Goal: Task Accomplishment & Management: Use online tool/utility

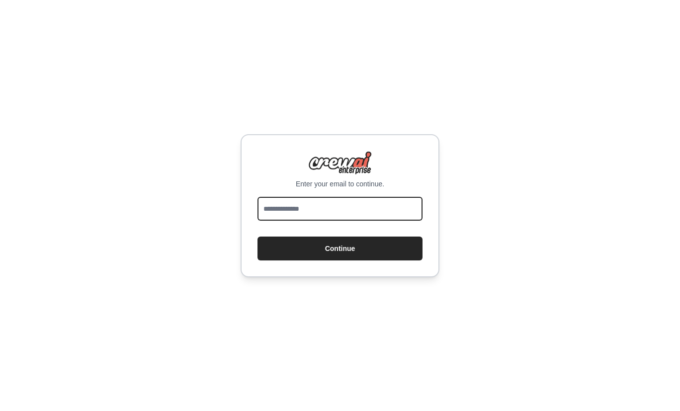
click at [330, 211] on input "email" at bounding box center [340, 209] width 165 height 24
type input "**********"
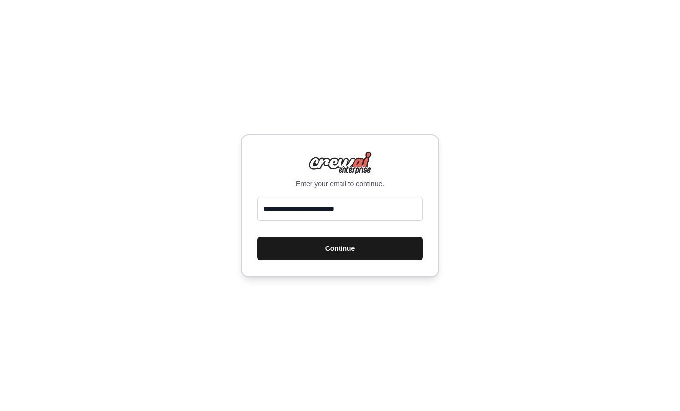
click at [326, 253] on button "Continue" at bounding box center [340, 249] width 165 height 24
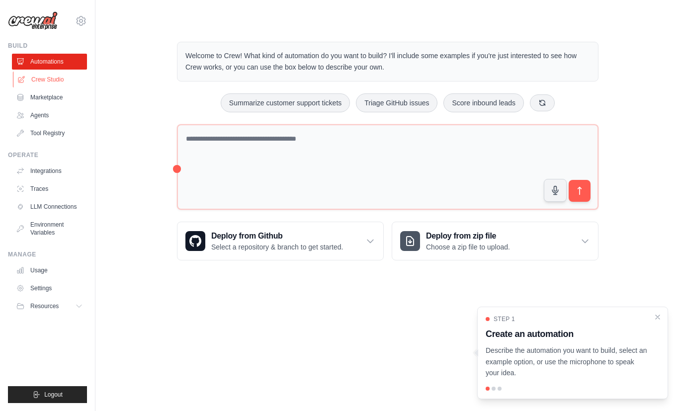
click at [48, 85] on link "Crew Studio" at bounding box center [50, 80] width 75 height 16
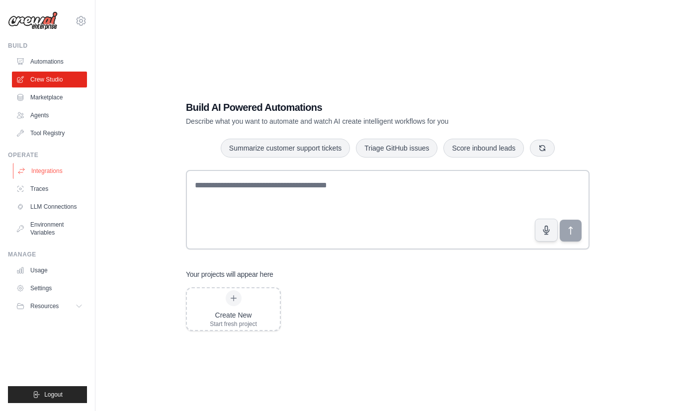
click at [52, 173] on link "Integrations" at bounding box center [50, 171] width 75 height 16
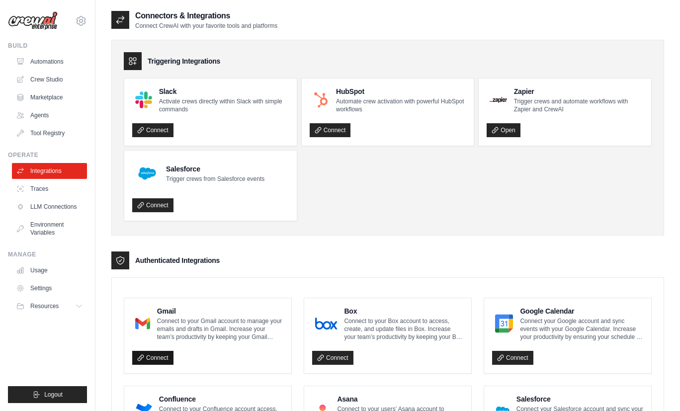
click at [158, 358] on link "Connect" at bounding box center [152, 358] width 41 height 14
